Goal: Find specific page/section: Find specific page/section

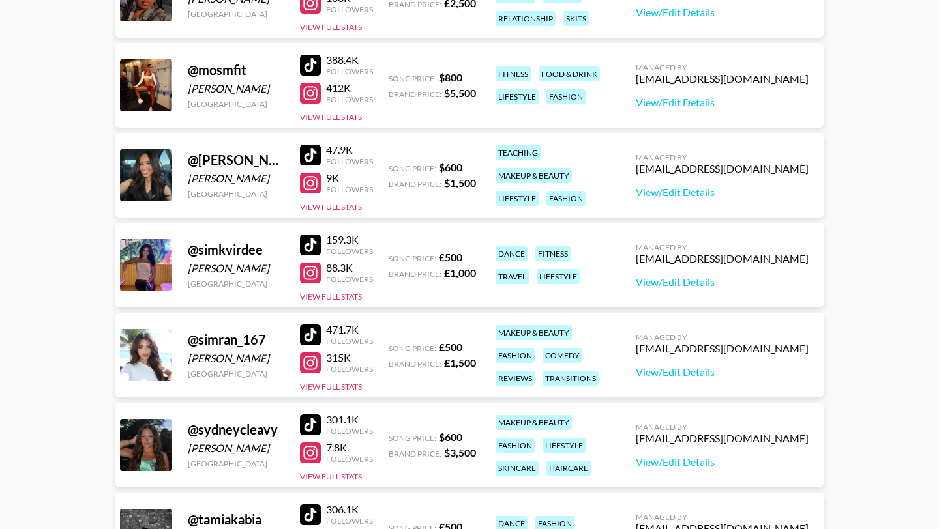
scroll to position [1321, 0]
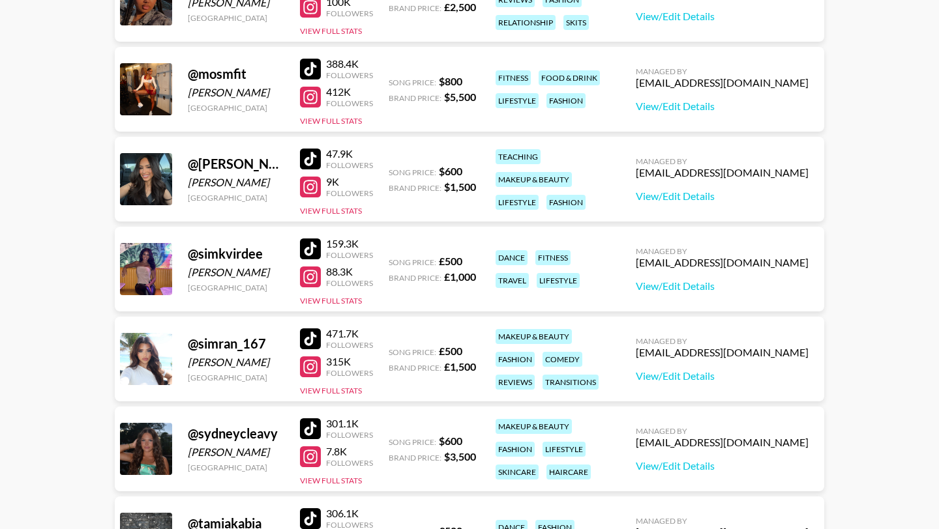
click at [306, 96] on div at bounding box center [310, 97] width 21 height 21
click at [314, 68] on div at bounding box center [310, 69] width 21 height 21
click at [308, 96] on div at bounding box center [310, 97] width 21 height 21
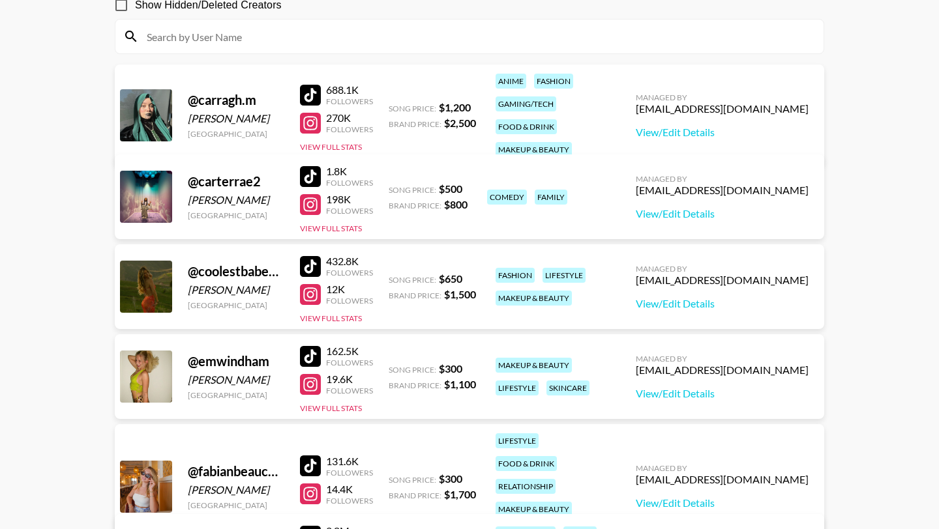
scroll to position [149, 0]
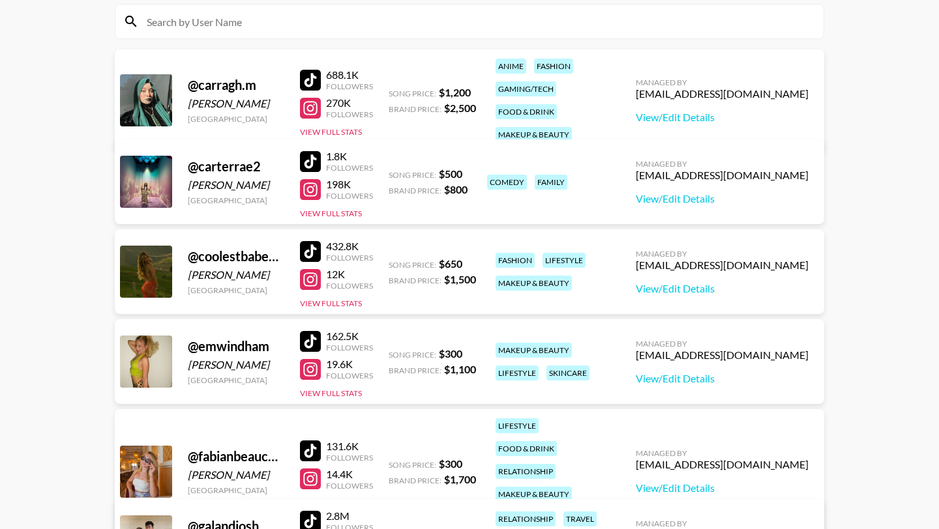
click at [307, 248] on div at bounding box center [310, 251] width 21 height 21
click at [310, 279] on div at bounding box center [310, 279] width 21 height 21
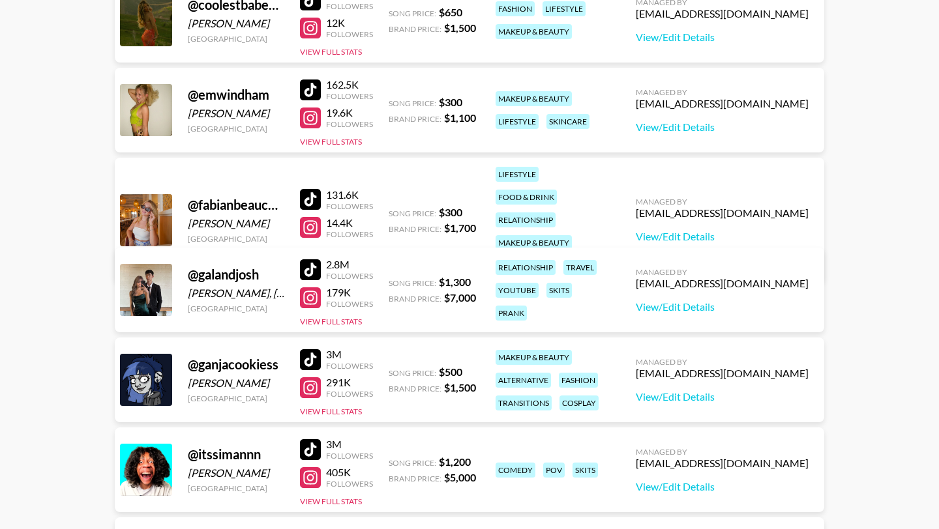
scroll to position [415, 0]
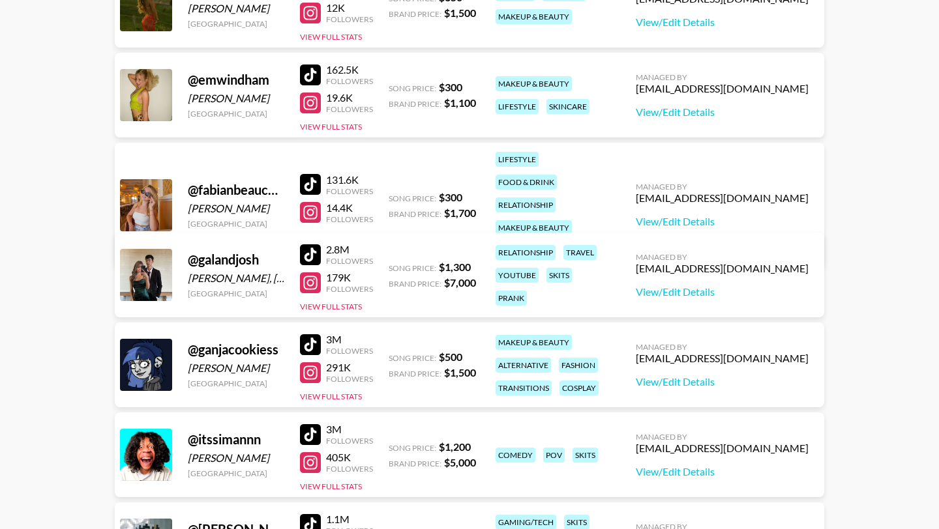
click at [313, 202] on div at bounding box center [310, 212] width 21 height 21
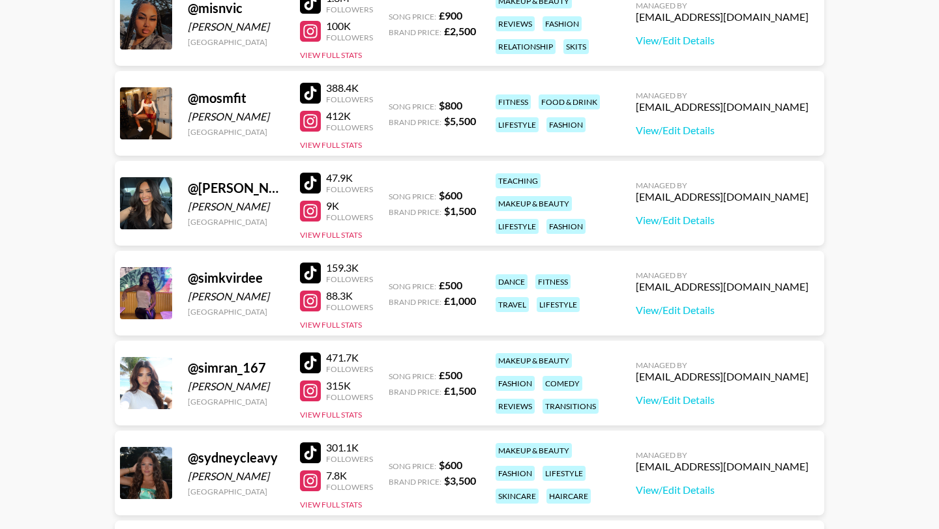
scroll to position [1331, 0]
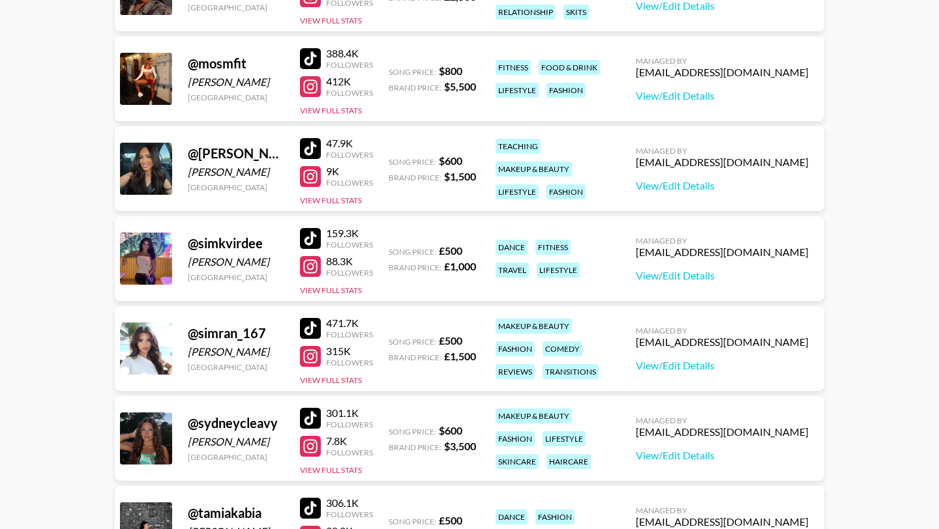
click at [314, 449] on div at bounding box center [310, 446] width 21 height 21
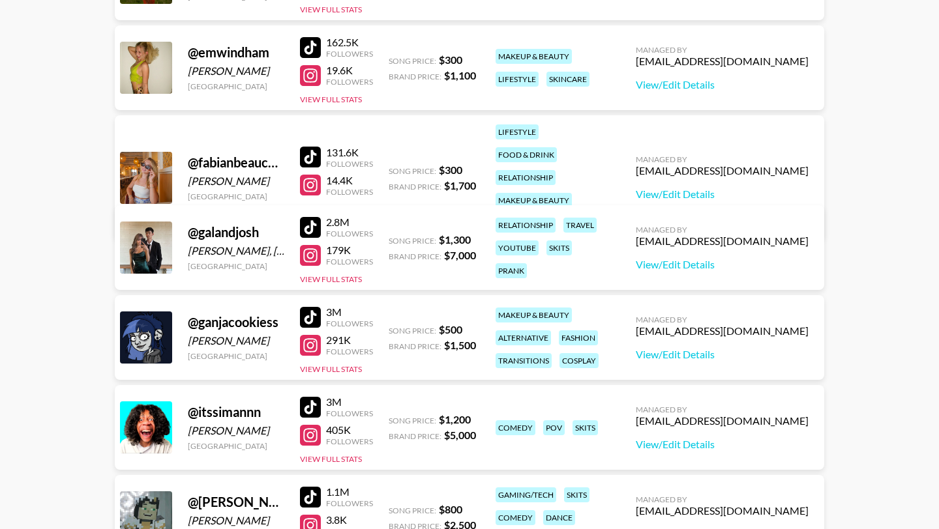
scroll to position [437, 0]
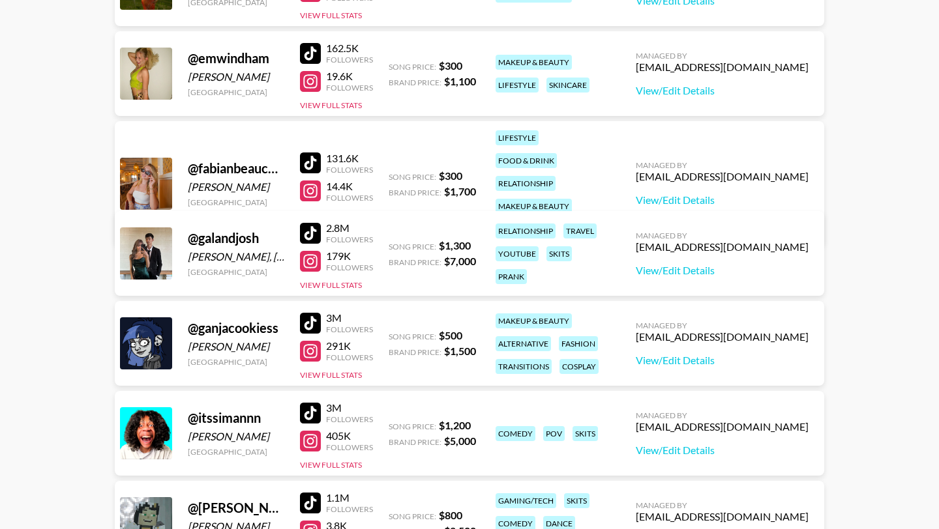
click at [306, 181] on div at bounding box center [310, 191] width 21 height 21
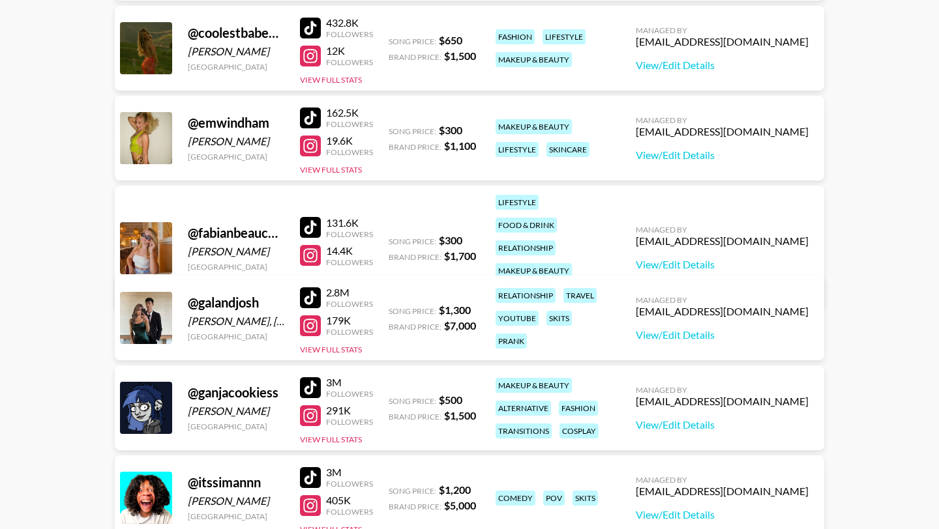
scroll to position [322, 0]
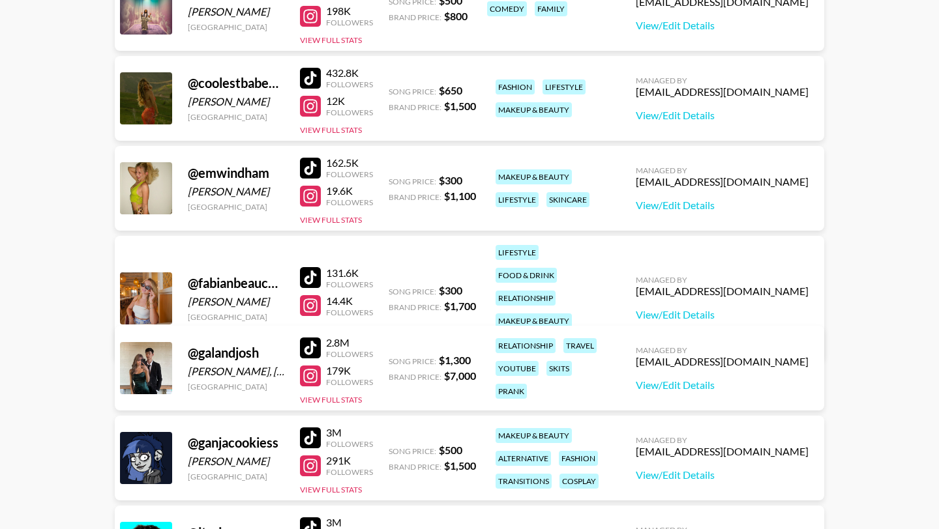
click at [314, 76] on div at bounding box center [310, 78] width 21 height 21
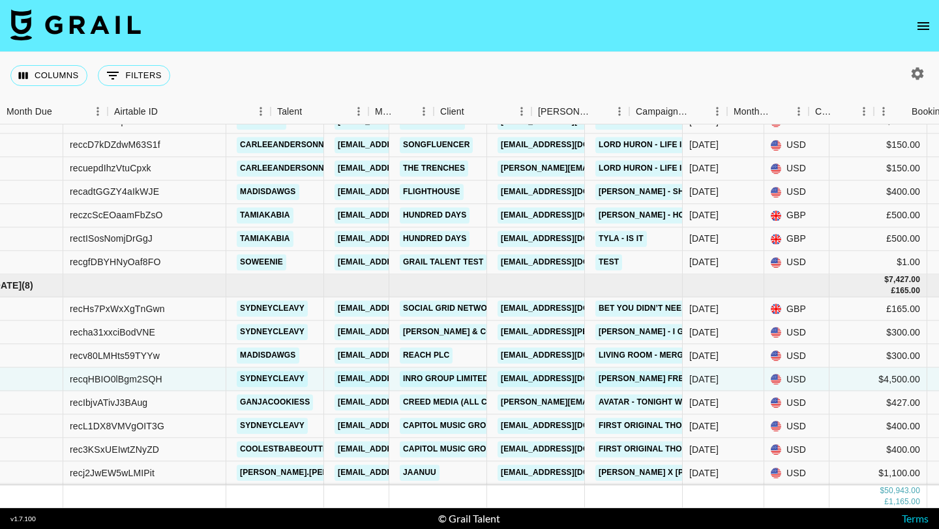
scroll to position [1225, 0]
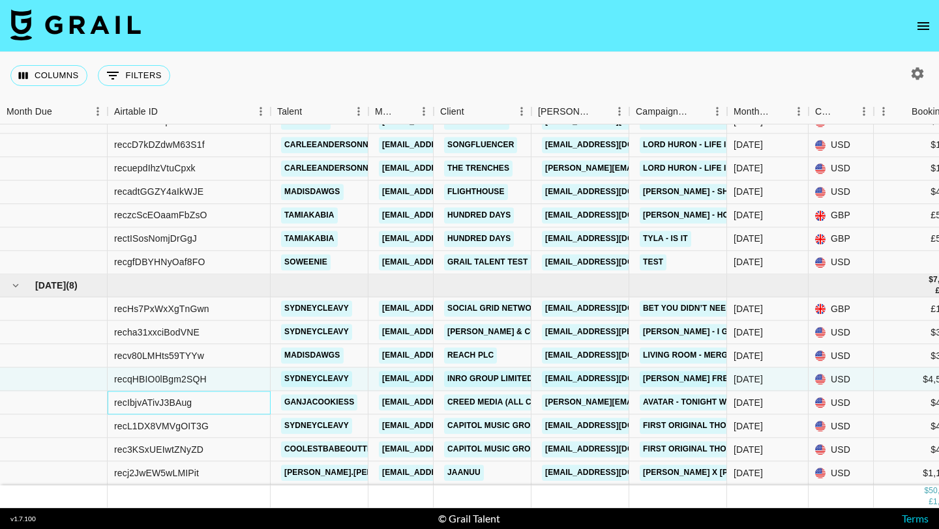
click at [190, 405] on div "recIbjvATivJ3BAug" at bounding box center [153, 402] width 78 height 13
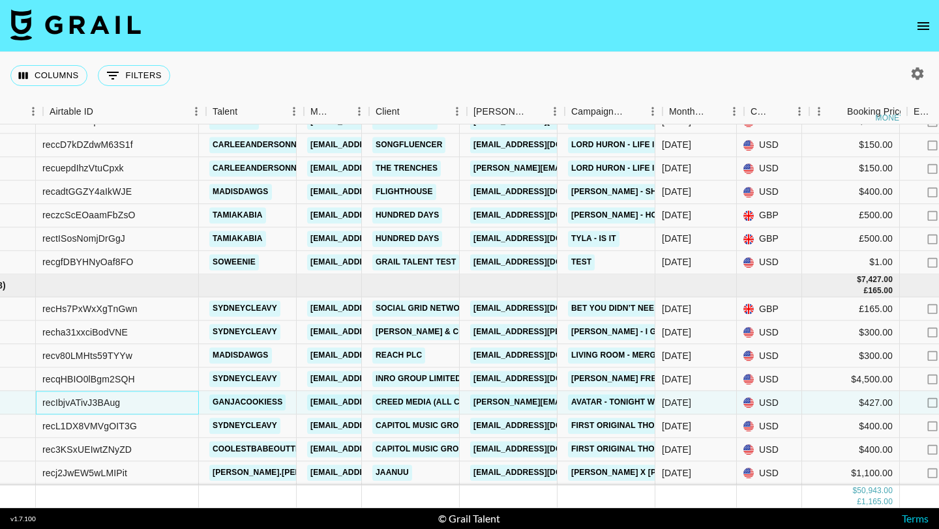
scroll to position [1225, 65]
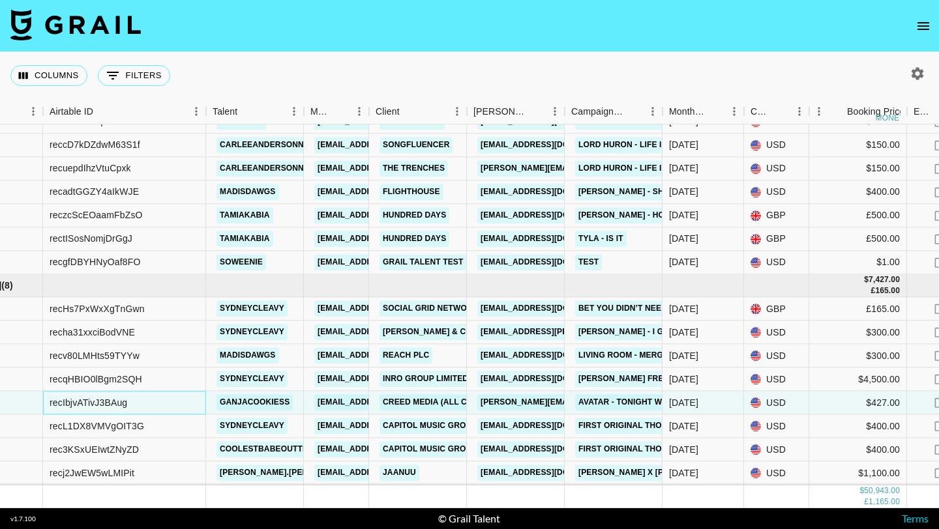
click at [104, 405] on div "recIbjvATivJ3BAug" at bounding box center [89, 402] width 78 height 13
copy div "recIbjvATivJ3BAug"
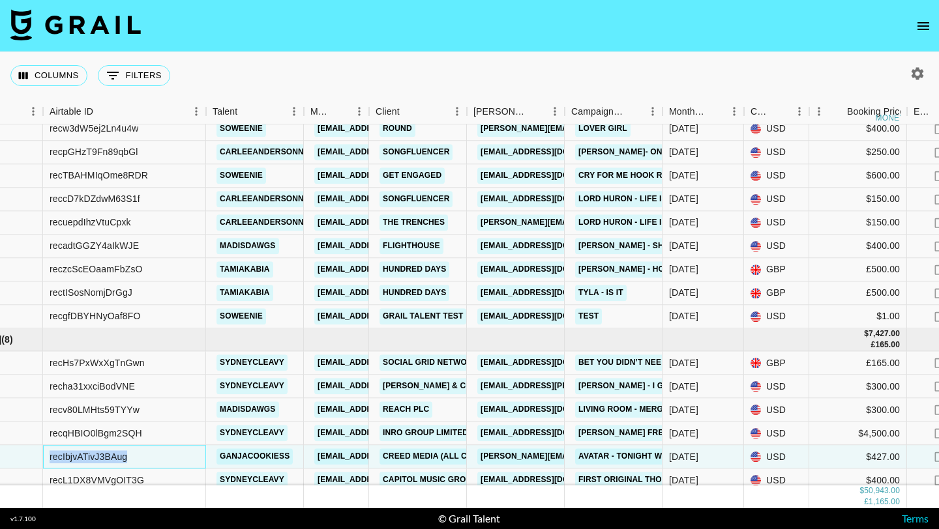
scroll to position [1169, 65]
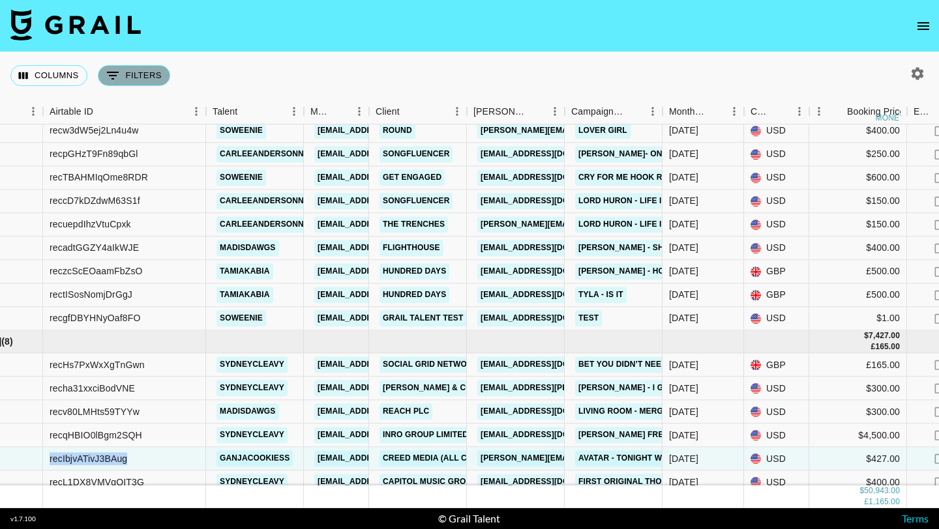
click at [147, 78] on button "0 Filters" at bounding box center [134, 75] width 72 height 21
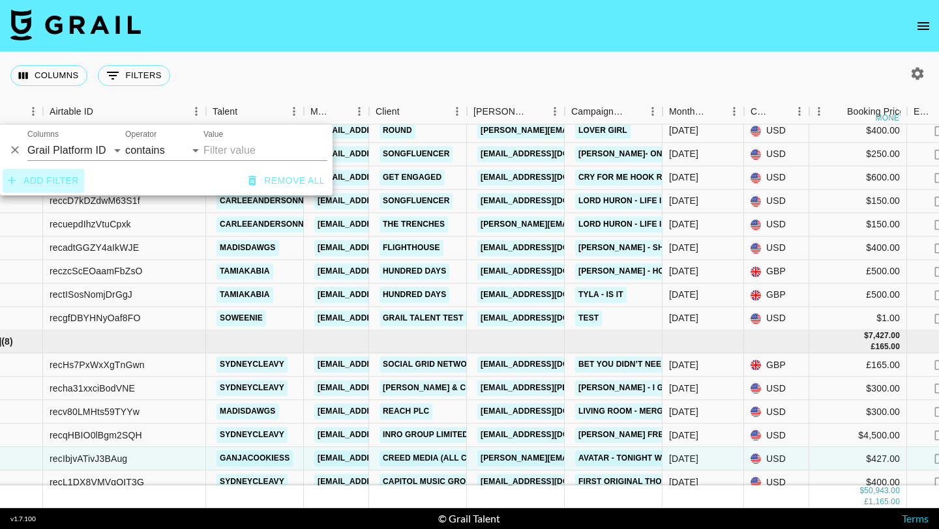
click at [48, 188] on button "Add filter" at bounding box center [43, 181] width 81 height 24
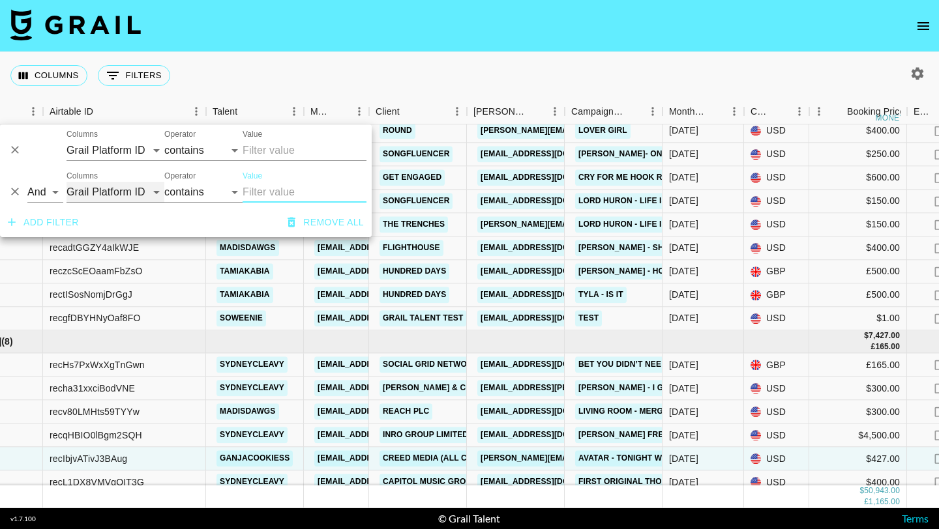
click at [108, 189] on select "Grail Platform ID Airtable ID Talent Manager Client [PERSON_NAME] Campaign (Typ…" at bounding box center [115, 192] width 98 height 21
select select "talentName"
click at [66, 182] on select "Grail Platform ID Airtable ID Talent Manager Client [PERSON_NAME] Campaign (Typ…" at bounding box center [115, 192] width 98 height 21
click at [261, 195] on input "Value" at bounding box center [304, 192] width 124 height 21
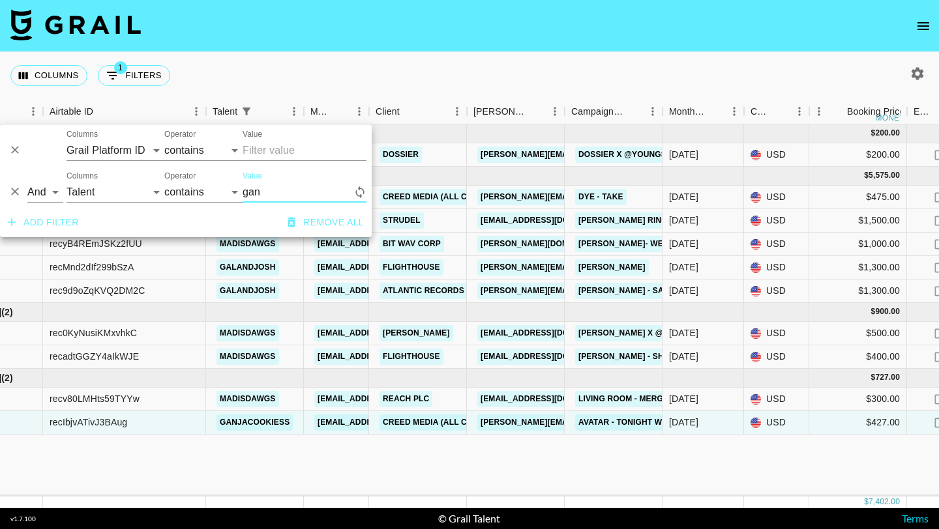
scroll to position [0, 65]
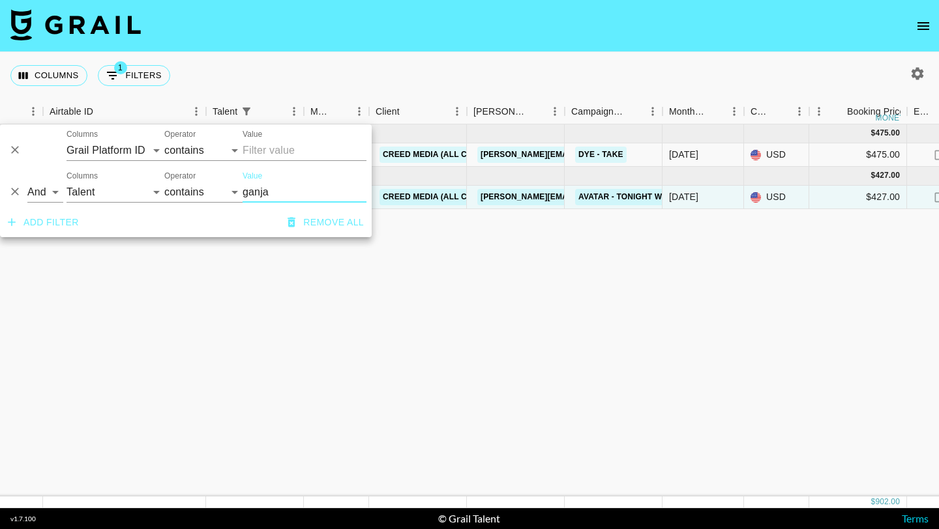
type input "ganja"
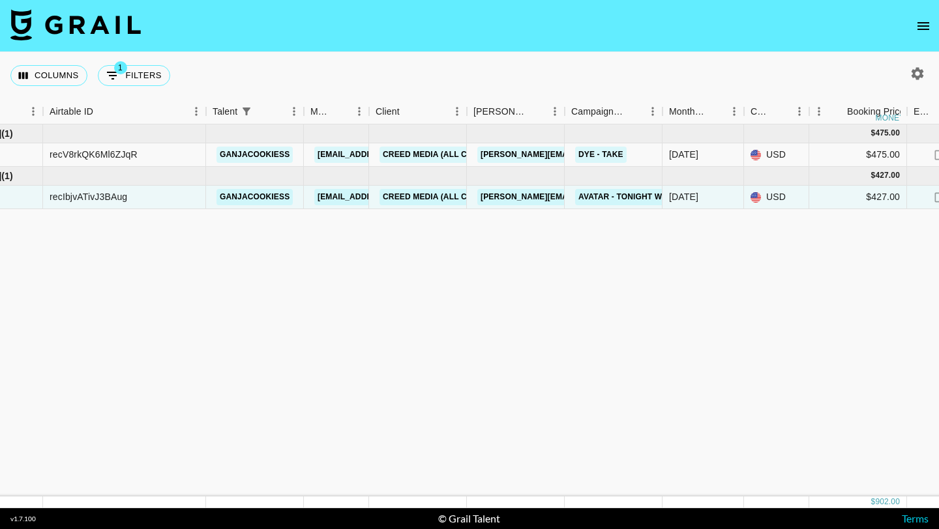
click at [919, 73] on icon "button" at bounding box center [917, 74] width 16 height 16
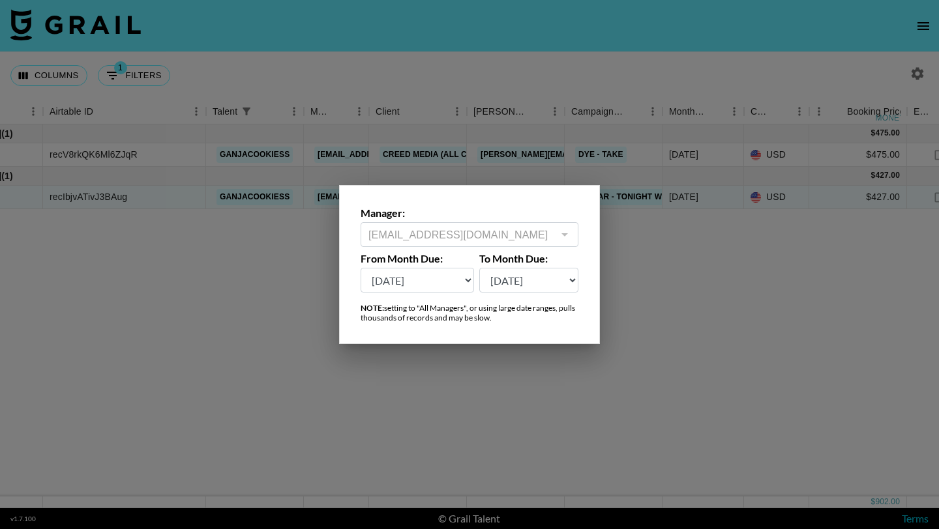
click at [409, 286] on select "[DATE] Aug '[DATE] Jun '[DATE] Apr '[DATE] Feb '[DATE] Dec '[DATE] Oct '[DATE] …" at bounding box center [416, 280] width 113 height 25
select select "[DATE]"
click at [360, 268] on select "[DATE] Aug '[DATE] Jun '[DATE] Apr '[DATE] Feb '[DATE] Dec '[DATE] Oct '[DATE] …" at bounding box center [416, 280] width 113 height 25
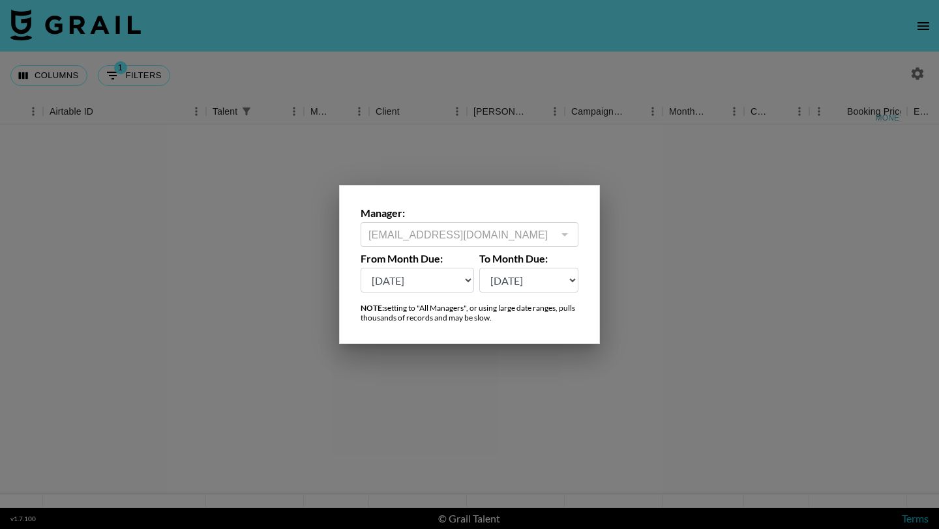
click at [538, 378] on div at bounding box center [469, 264] width 939 height 529
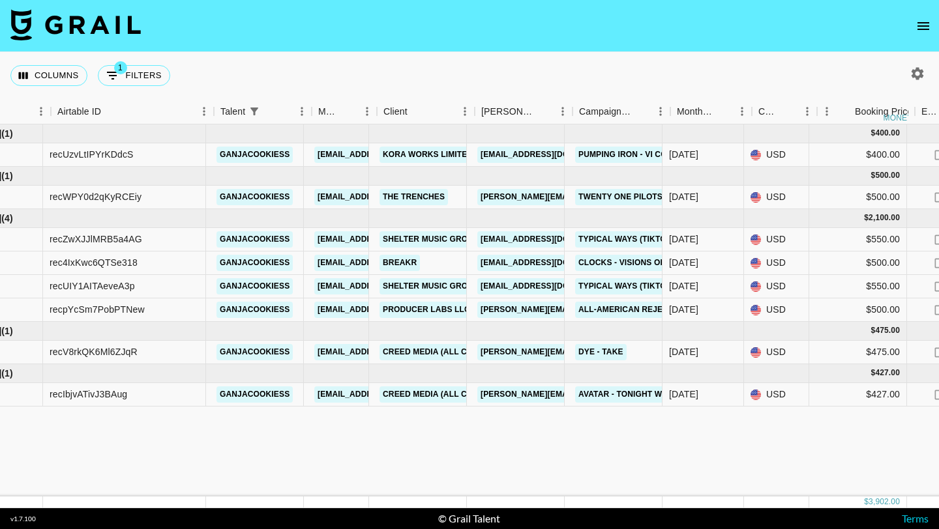
scroll to position [0, 42]
